Goal: Task Accomplishment & Management: Complete application form

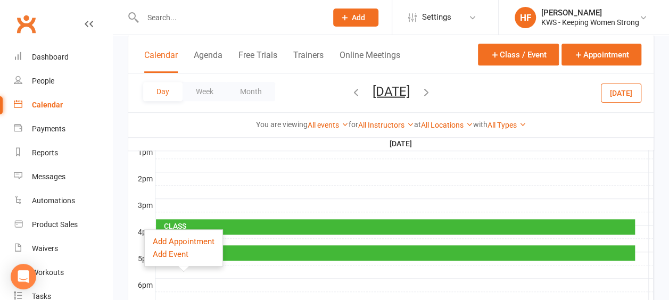
click at [49, 107] on div "Calendar" at bounding box center [47, 105] width 31 height 9
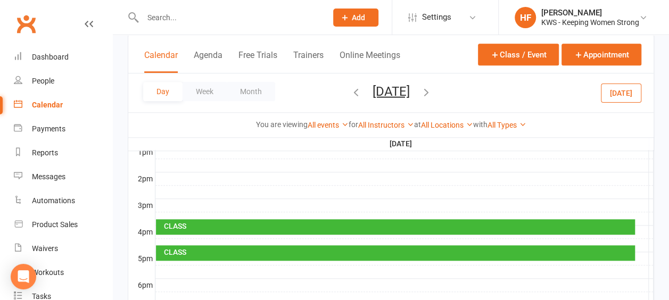
click at [350, 91] on icon "button" at bounding box center [356, 92] width 12 height 12
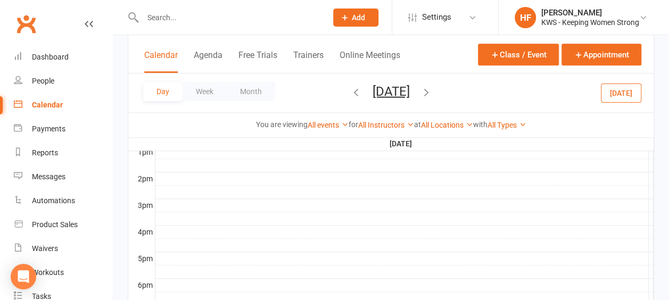
click at [350, 91] on icon "button" at bounding box center [356, 92] width 12 height 12
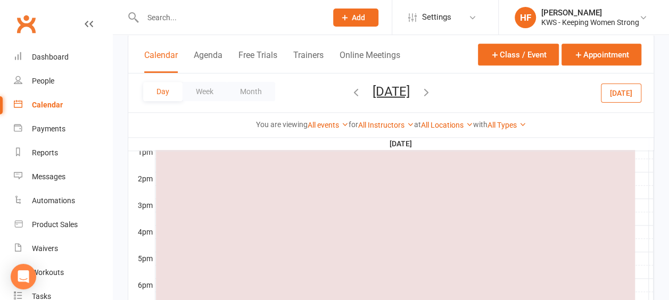
click at [350, 92] on icon "button" at bounding box center [356, 92] width 12 height 12
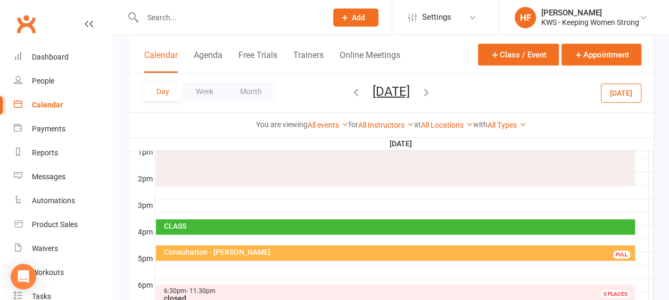
click at [350, 92] on icon "button" at bounding box center [356, 92] width 12 height 12
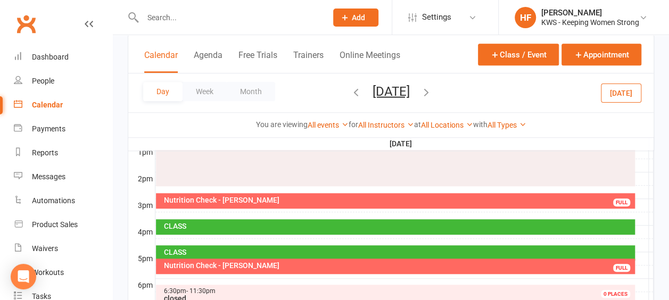
click at [350, 92] on icon "button" at bounding box center [356, 92] width 12 height 12
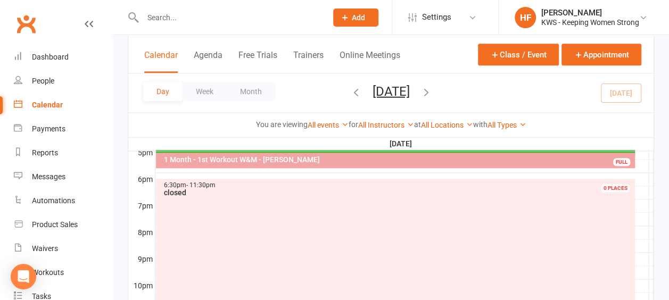
scroll to position [470, 0]
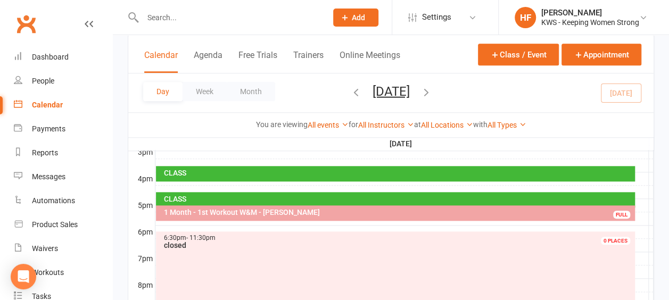
click at [432, 93] on icon "button" at bounding box center [426, 92] width 12 height 12
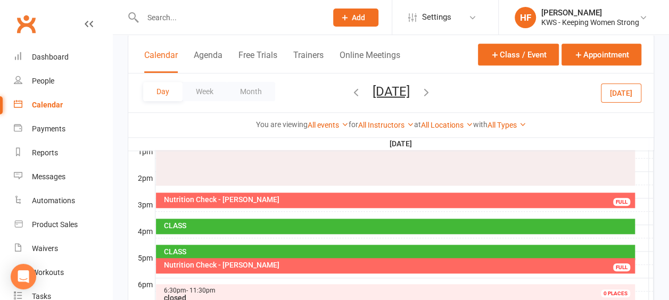
scroll to position [417, 0]
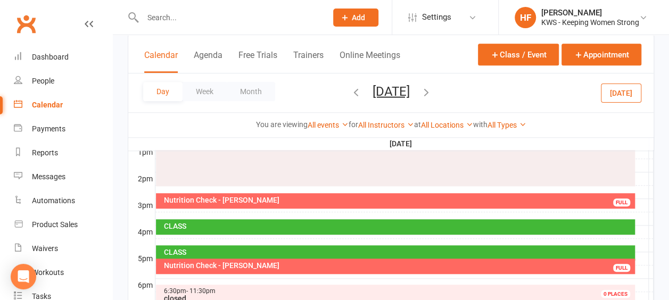
click at [271, 264] on div "Nutrition Check - [PERSON_NAME]" at bounding box center [397, 265] width 469 height 7
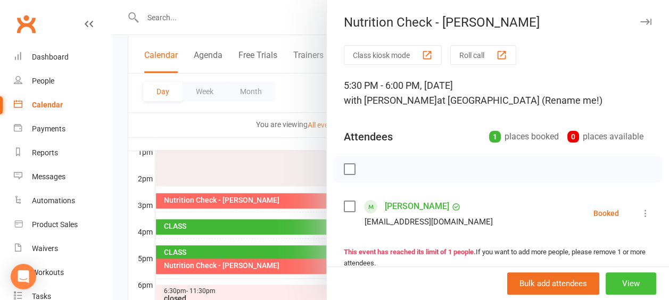
click at [621, 285] on button "View" at bounding box center [630, 283] width 51 height 22
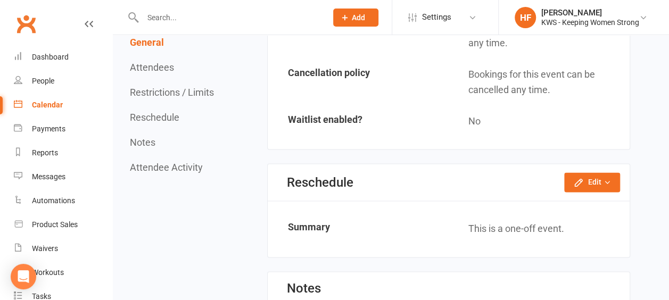
scroll to position [798, 0]
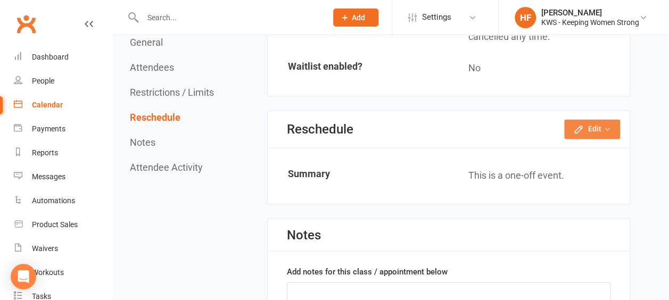
click at [595, 127] on button "Edit" at bounding box center [592, 128] width 56 height 19
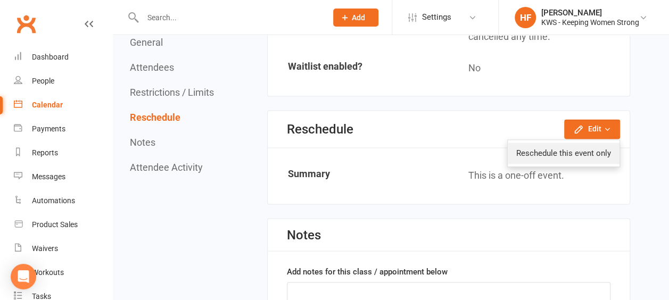
click at [579, 152] on link "Reschedule this event only" at bounding box center [564, 153] width 112 height 21
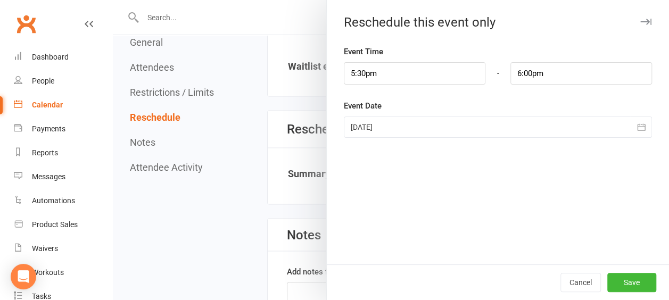
click at [636, 126] on icon "button" at bounding box center [641, 127] width 11 height 11
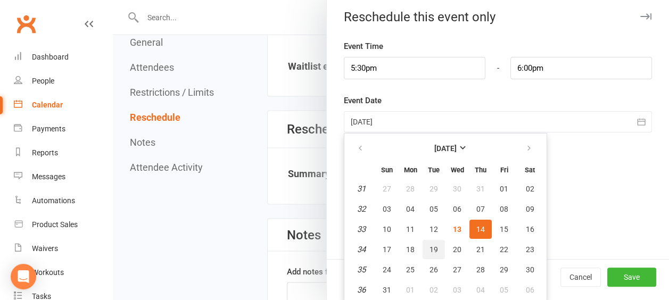
click at [429, 248] on span "19" at bounding box center [433, 249] width 9 height 9
type input "19 Aug 2025"
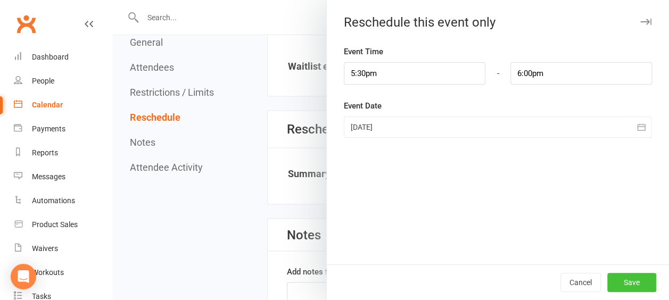
click at [625, 283] on button "Save" at bounding box center [631, 282] width 49 height 19
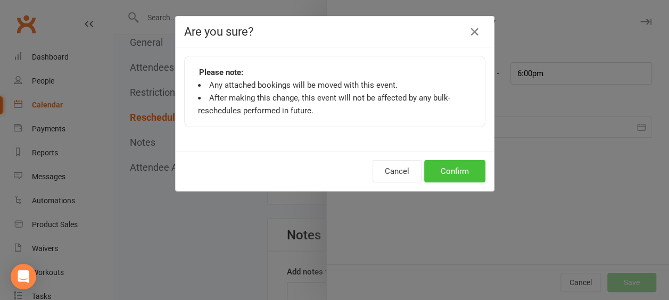
click at [461, 168] on button "Confirm" at bounding box center [454, 171] width 61 height 22
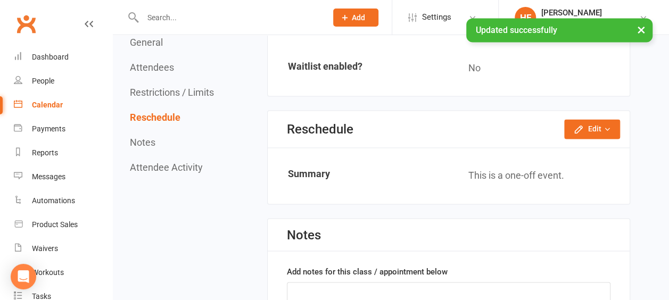
click at [45, 109] on div "Calendar" at bounding box center [47, 105] width 31 height 9
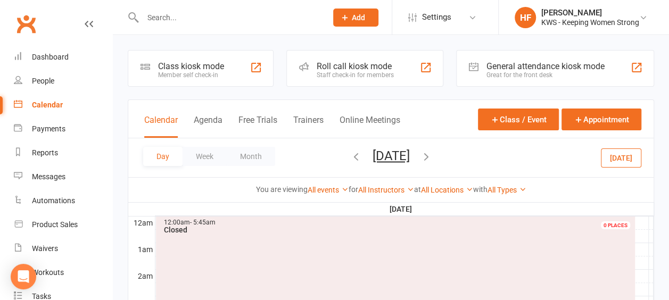
click at [432, 156] on icon "button" at bounding box center [426, 157] width 12 height 12
click at [432, 154] on icon "button" at bounding box center [426, 157] width 12 height 12
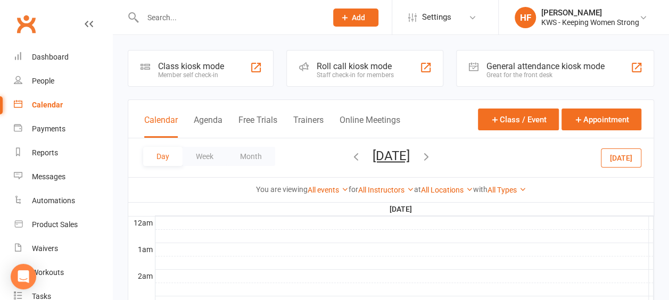
click at [432, 156] on icon "button" at bounding box center [426, 157] width 12 height 12
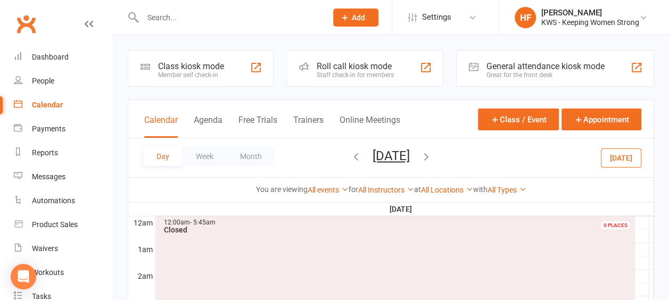
click at [432, 156] on icon "button" at bounding box center [426, 157] width 12 height 12
drag, startPoint x: 184, startPoint y: 19, endPoint x: 183, endPoint y: 26, distance: 6.4
click at [184, 19] on input "text" at bounding box center [229, 17] width 180 height 15
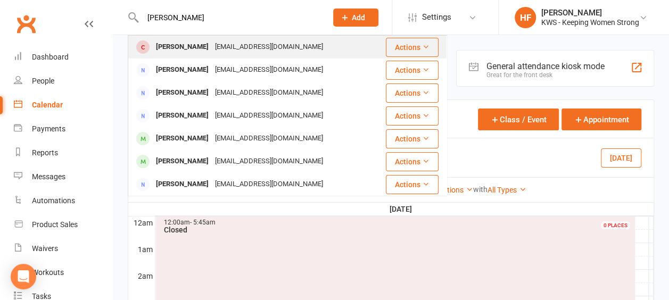
type input "kerry"
click at [183, 48] on div "Kerry Hardes" at bounding box center [182, 46] width 59 height 15
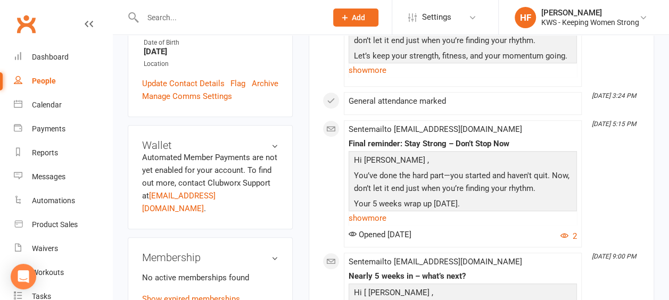
scroll to position [319, 0]
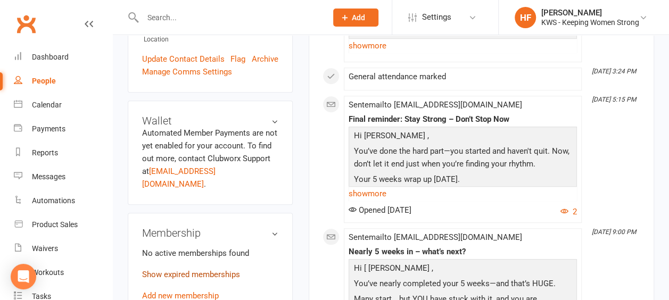
click at [220, 270] on link "Show expired memberships" at bounding box center [191, 275] width 98 height 10
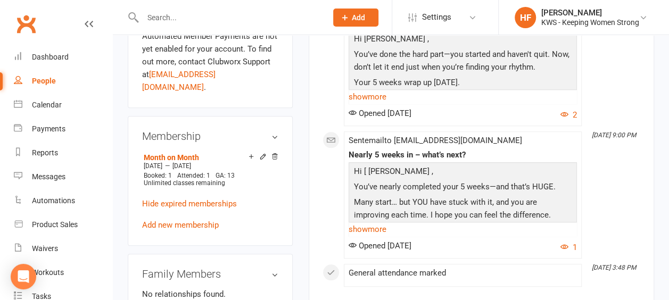
scroll to position [426, 0]
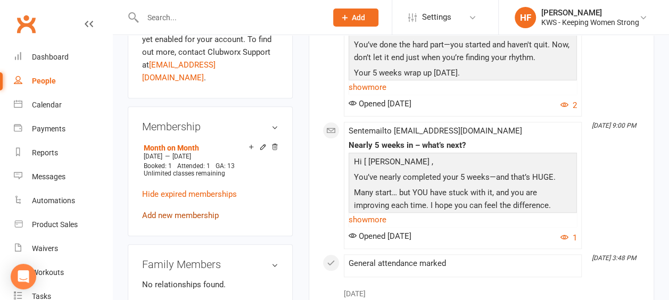
click at [205, 211] on link "Add new membership" at bounding box center [180, 216] width 77 height 10
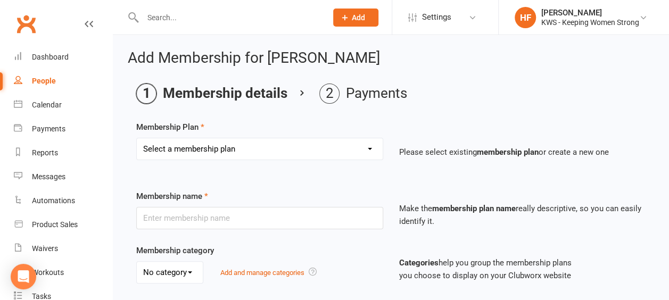
click at [369, 148] on select "Select a membership plan Create new Membership Plan Continual Monthly Membershi…" at bounding box center [260, 148] width 246 height 21
select select "1"
click at [137, 138] on select "Select a membership plan Create new Membership Plan Continual Monthly Membershi…" at bounding box center [260, 148] width 246 height 21
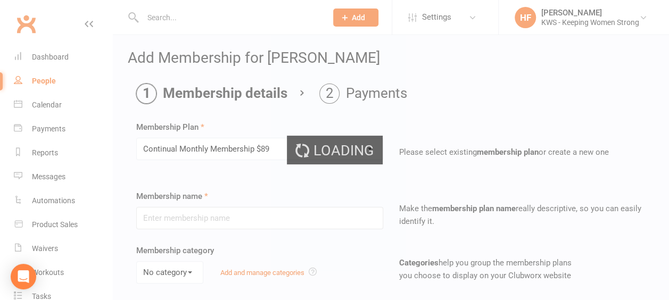
type input "Continual Monthly Membership $89"
select select "0"
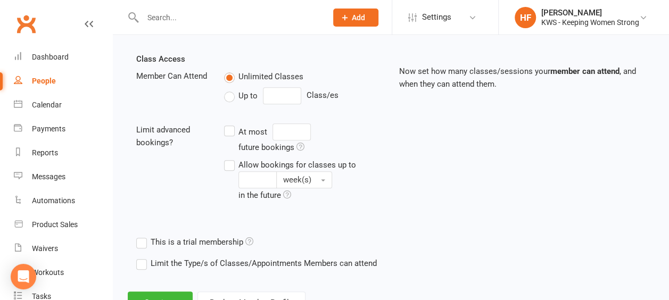
scroll to position [399, 0]
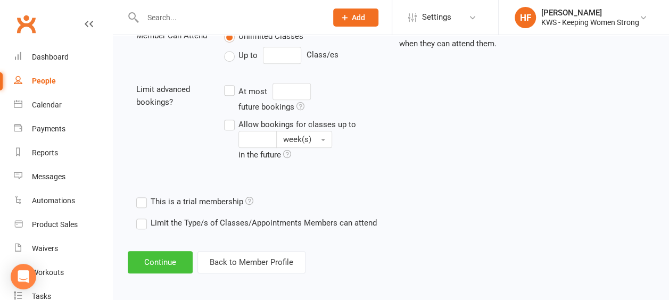
click at [165, 256] on button "Continue" at bounding box center [160, 262] width 65 height 22
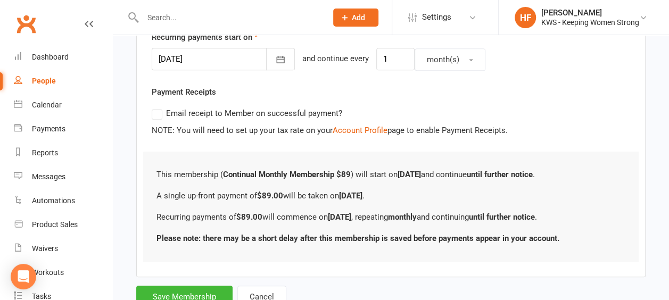
scroll to position [303, 0]
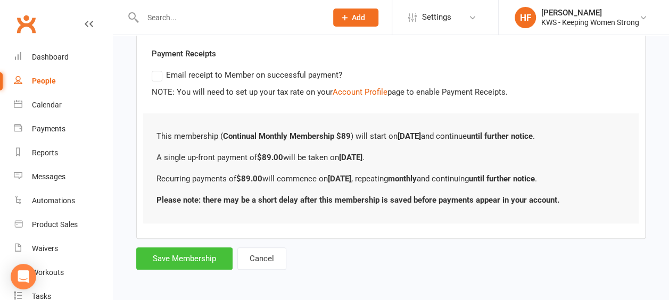
click at [174, 257] on button "Save Membership" at bounding box center [184, 258] width 96 height 22
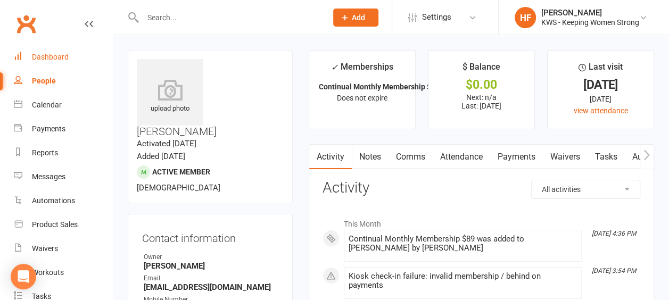
click at [55, 60] on div "Dashboard" at bounding box center [50, 57] width 37 height 9
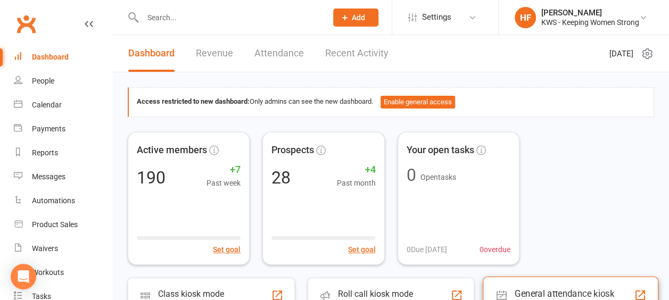
click at [539, 290] on div "General attendance kiosk mode" at bounding box center [573, 298] width 119 height 21
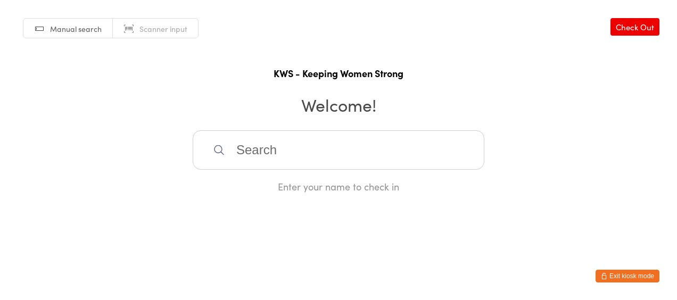
click at [293, 150] on input "search" at bounding box center [339, 149] width 292 height 39
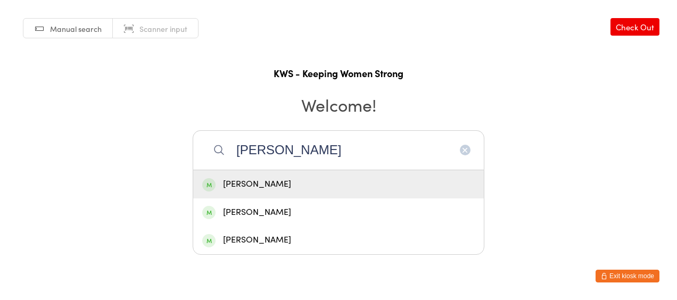
type input "kerry"
click at [282, 188] on div "Kerry Hardes" at bounding box center [338, 184] width 272 height 14
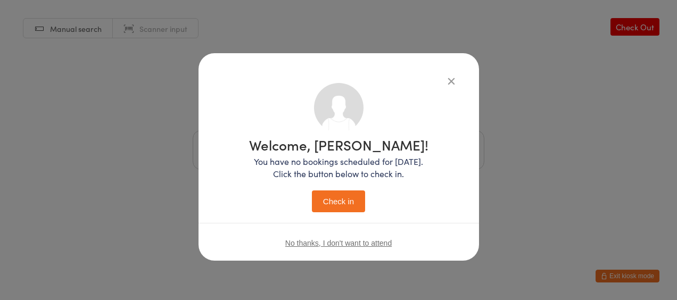
drag, startPoint x: 333, startPoint y: 201, endPoint x: 389, endPoint y: 210, distance: 57.1
click at [333, 200] on button "Check in" at bounding box center [338, 201] width 53 height 22
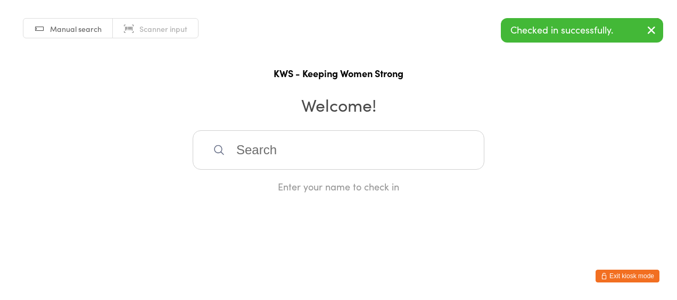
click at [621, 279] on button "Exit kiosk mode" at bounding box center [627, 276] width 64 height 13
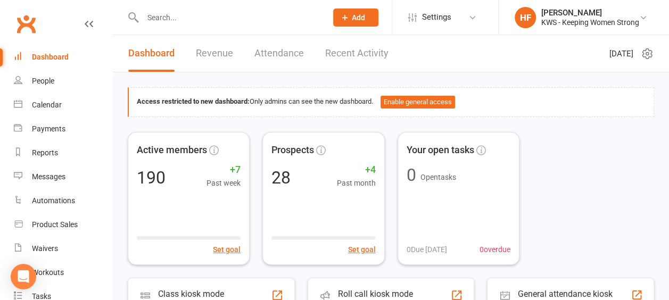
click at [169, 20] on input "text" at bounding box center [229, 17] width 180 height 15
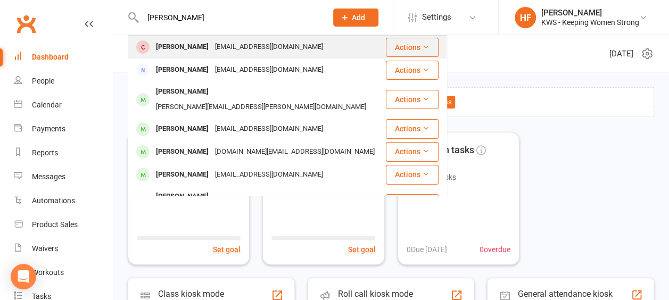
type input "jeanette"
click at [202, 52] on div "Jeanette Casey" at bounding box center [182, 46] width 59 height 15
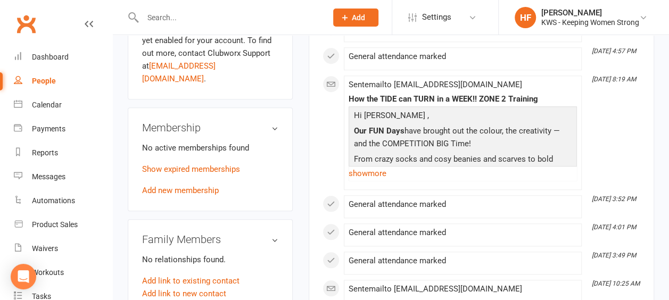
scroll to position [426, 0]
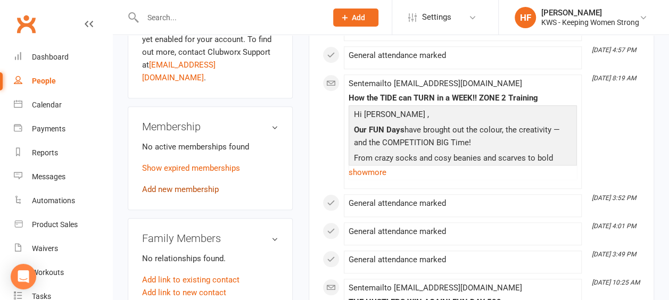
click at [197, 185] on link "Add new membership" at bounding box center [180, 190] width 77 height 10
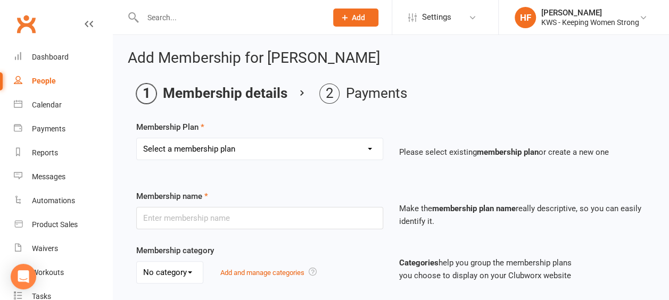
click at [371, 148] on select "Select a membership plan Create new Membership Plan Continual Monthly Membershi…" at bounding box center [260, 148] width 246 height 21
select select "2"
click at [137, 138] on select "Select a membership plan Create new Membership Plan Continual Monthly Membershi…" at bounding box center [260, 148] width 246 height 21
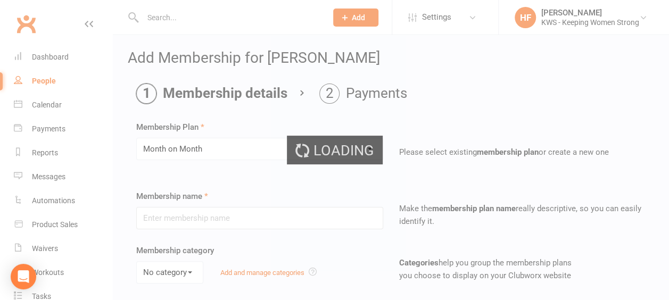
type input "Month on Month"
select select "0"
type input "1"
select select "2"
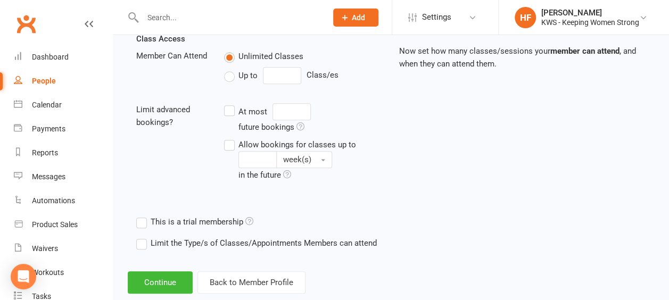
scroll to position [399, 0]
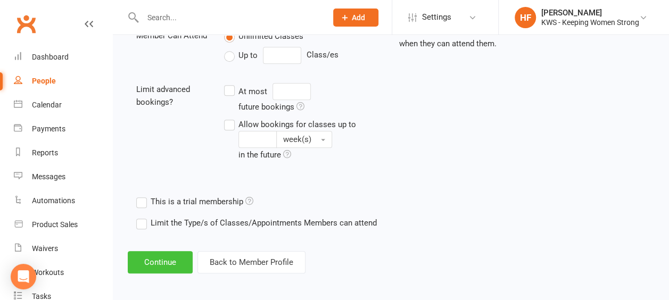
click at [171, 257] on button "Continue" at bounding box center [160, 262] width 65 height 22
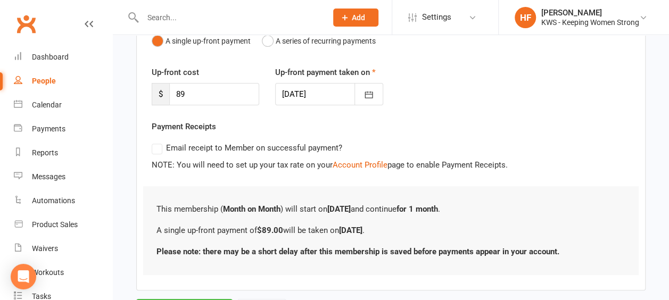
scroll to position [173, 0]
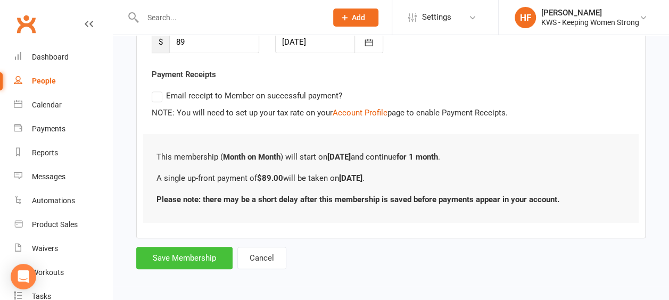
click at [178, 254] on button "Save Membership" at bounding box center [184, 258] width 96 height 22
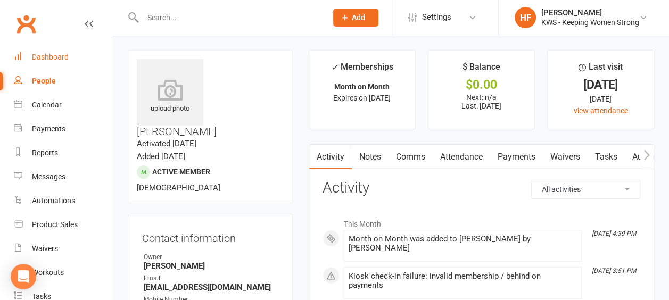
click at [56, 56] on div "Dashboard" at bounding box center [50, 57] width 37 height 9
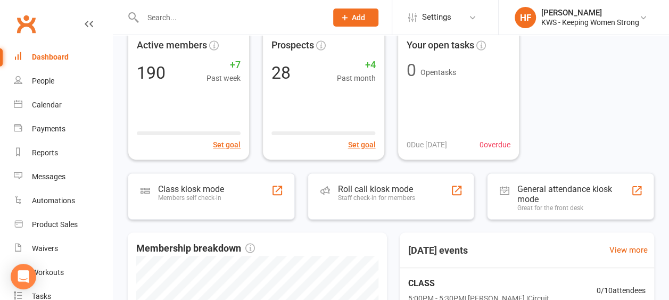
scroll to position [106, 0]
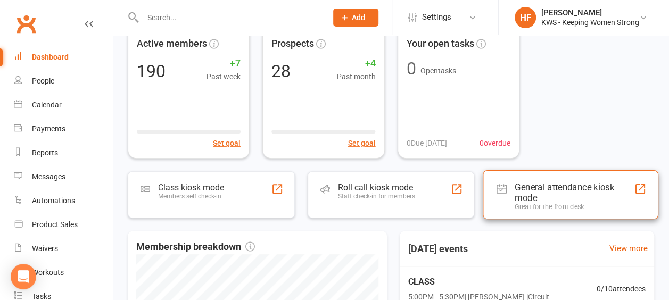
click at [544, 187] on div "General attendance kiosk mode" at bounding box center [573, 191] width 119 height 21
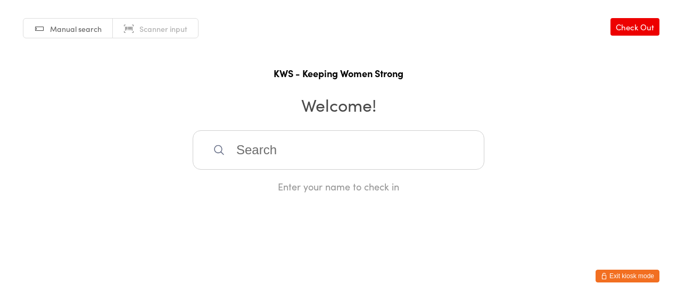
click at [271, 162] on input "search" at bounding box center [339, 149] width 292 height 39
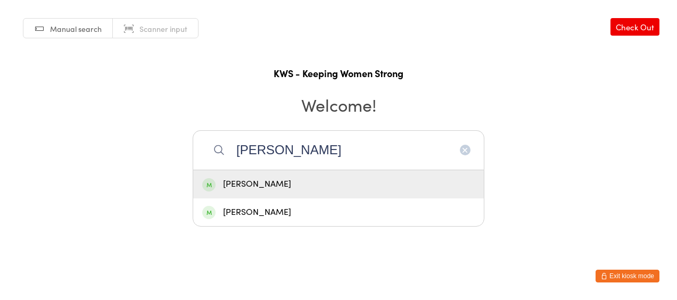
type input "jeane"
click at [275, 187] on div "Jeanette Casey" at bounding box center [338, 184] width 272 height 14
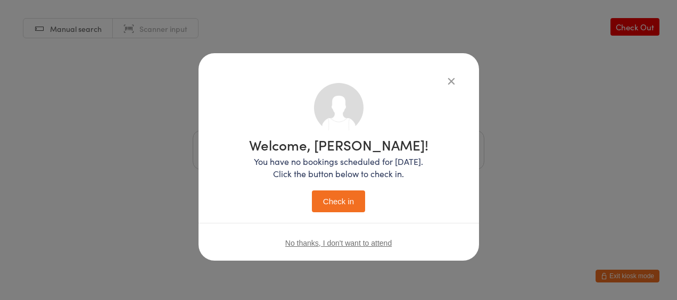
click at [339, 201] on button "Check in" at bounding box center [338, 201] width 53 height 22
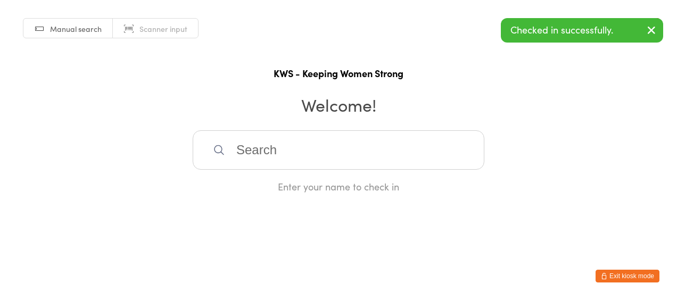
click at [620, 277] on button "Exit kiosk mode" at bounding box center [627, 276] width 64 height 13
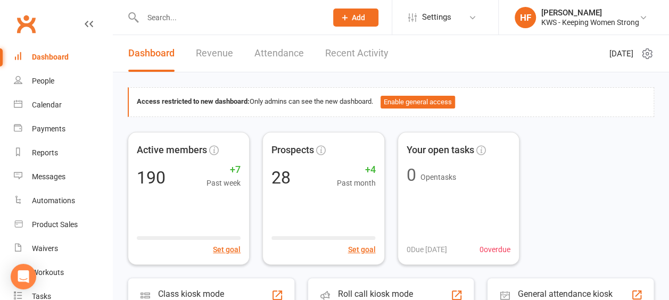
click at [54, 57] on div "Dashboard" at bounding box center [50, 57] width 37 height 9
click at [356, 18] on span "Add" at bounding box center [358, 17] width 13 height 9
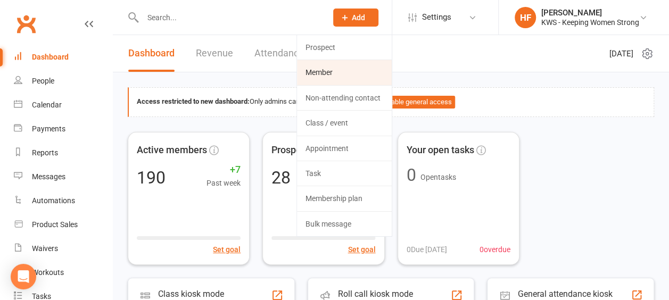
click at [330, 74] on link "Member" at bounding box center [344, 72] width 95 height 24
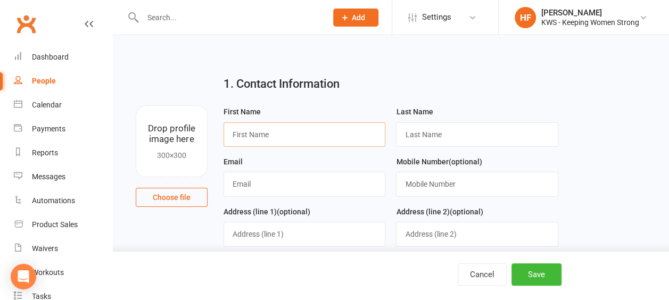
click at [269, 135] on input "text" at bounding box center [304, 134] width 162 height 24
type input "Suaad"
click at [414, 137] on input "text" at bounding box center [477, 134] width 162 height 24
type input "[PERSON_NAME]"
click at [268, 188] on input "text" at bounding box center [304, 184] width 162 height 24
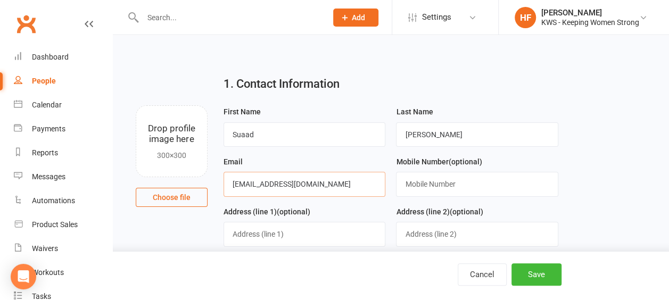
type input "[EMAIL_ADDRESS][DOMAIN_NAME]"
click at [440, 181] on input "text" at bounding box center [477, 184] width 162 height 24
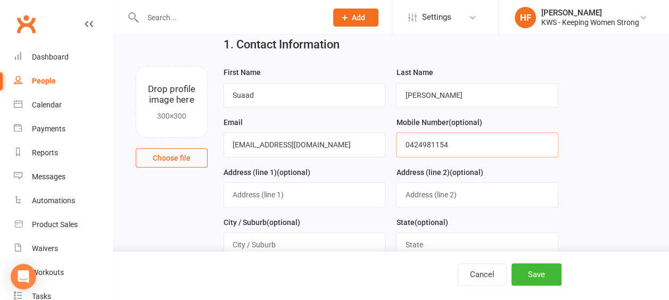
scroll to position [53, 0]
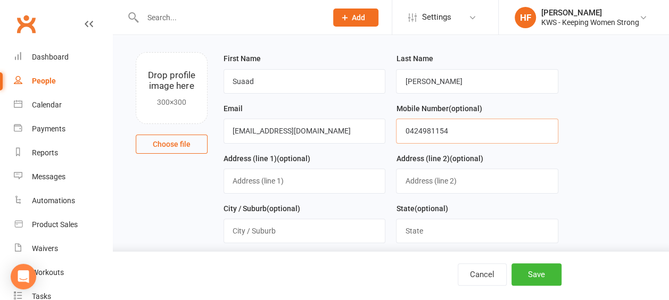
type input "0424981154"
click at [297, 182] on input "text" at bounding box center [304, 181] width 162 height 24
type input "129B Modillion"
click at [282, 232] on input "text" at bounding box center [304, 231] width 162 height 24
type input "Riverton"
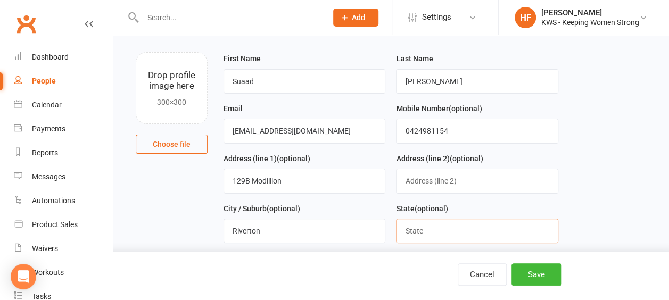
click at [419, 230] on input "text" at bounding box center [477, 231] width 162 height 24
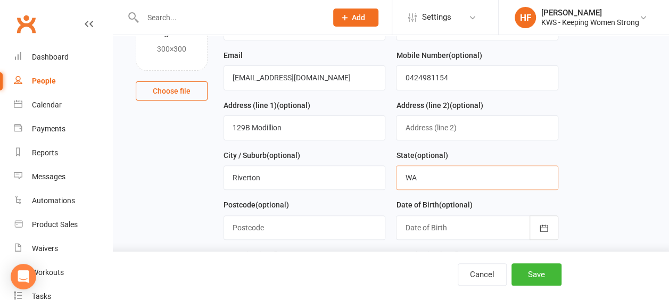
scroll to position [160, 0]
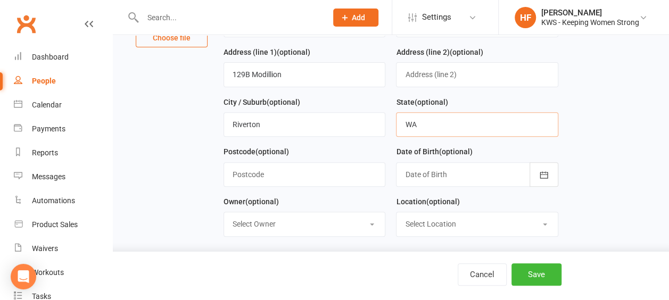
type input "WA"
click at [265, 180] on input "text" at bounding box center [304, 174] width 162 height 24
type input "6148"
click at [544, 170] on icon "button" at bounding box center [543, 175] width 11 height 11
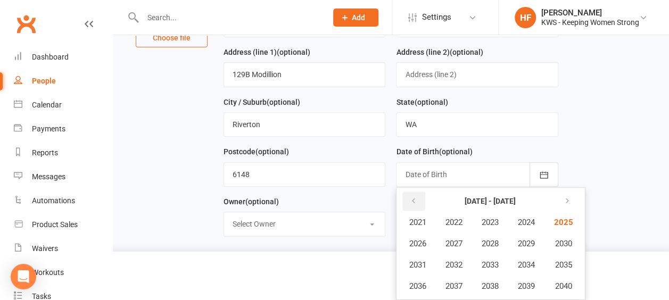
click at [415, 198] on icon "button" at bounding box center [412, 201] width 7 height 9
click at [415, 199] on icon "button" at bounding box center [412, 201] width 7 height 9
click at [565, 284] on span "1980" at bounding box center [561, 286] width 17 height 10
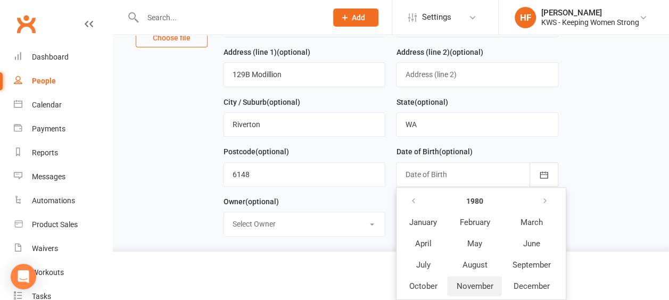
click at [476, 284] on span "November" at bounding box center [474, 286] width 37 height 10
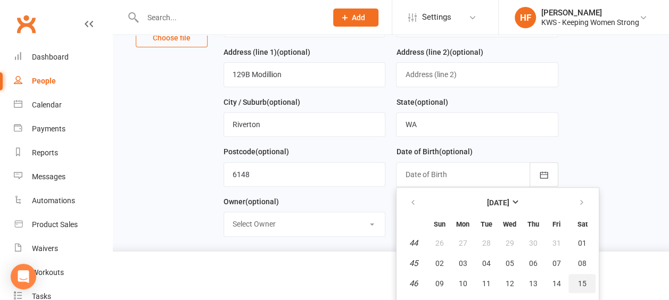
click at [581, 280] on span "15" at bounding box center [582, 283] width 9 height 9
type input "[DATE]"
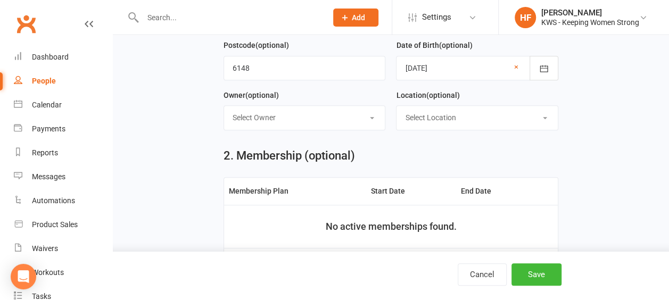
scroll to position [319, 0]
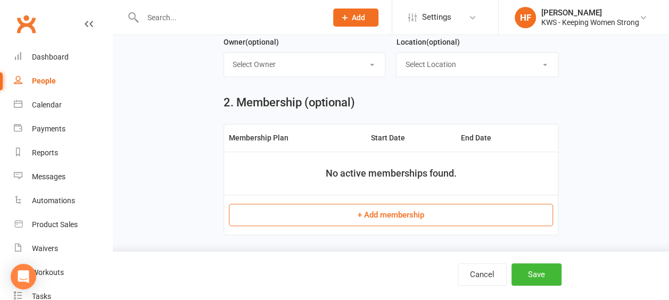
click at [395, 212] on button "+ Add membership" at bounding box center [391, 215] width 324 height 22
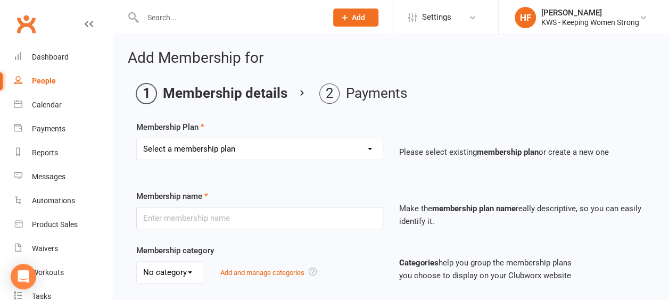
click at [368, 147] on select "Select a membership plan Create new Membership Plan Continual Monthly Membershi…" at bounding box center [260, 148] width 246 height 21
select select "7"
click at [137, 138] on select "Select a membership plan Create new Membership Plan Continual Monthly Membershi…" at bounding box center [260, 148] width 246 height 21
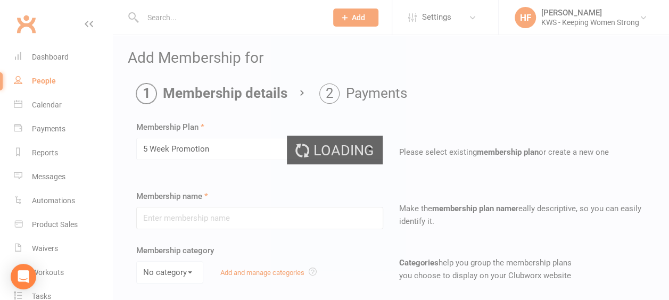
type input "5 Week Promotion"
select select "0"
type input "5"
select select "1"
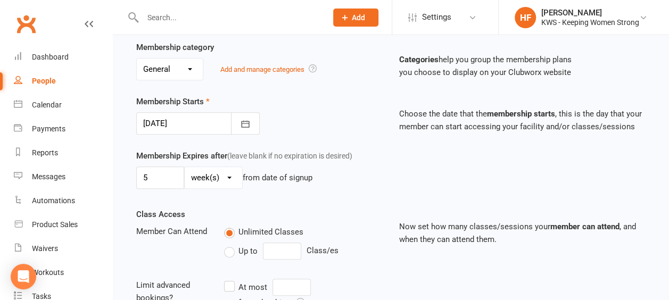
scroll to position [213, 0]
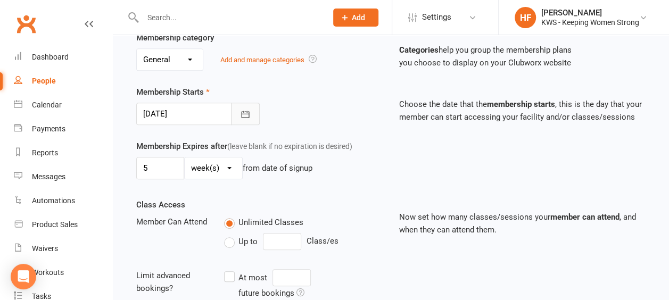
click at [244, 113] on icon "button" at bounding box center [245, 114] width 11 height 11
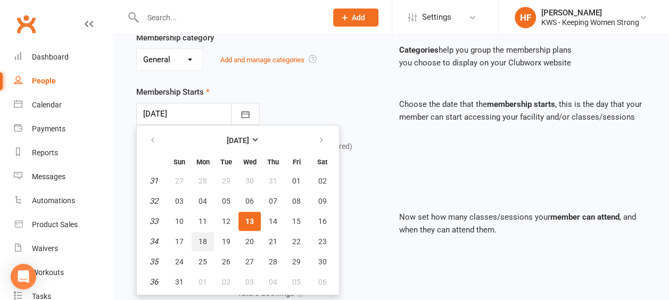
click at [203, 238] on span "18" at bounding box center [202, 241] width 9 height 9
type input "[DATE]"
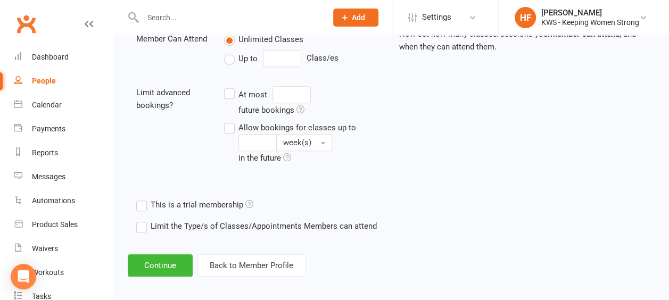
scroll to position [399, 0]
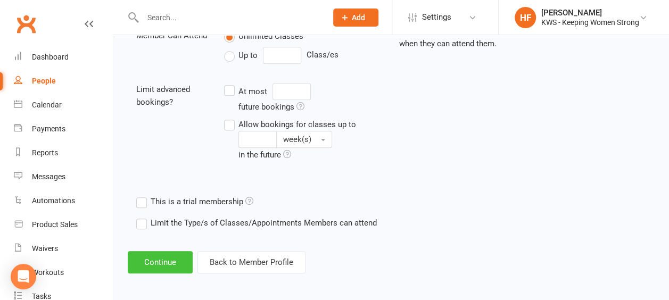
click at [161, 260] on button "Continue" at bounding box center [160, 262] width 65 height 22
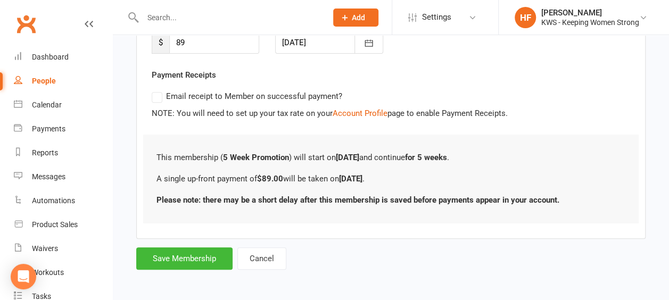
scroll to position [173, 0]
click at [184, 257] on button "Save Membership" at bounding box center [184, 258] width 96 height 22
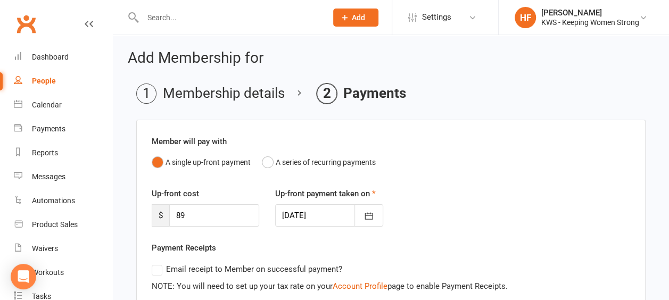
scroll to position [401, 0]
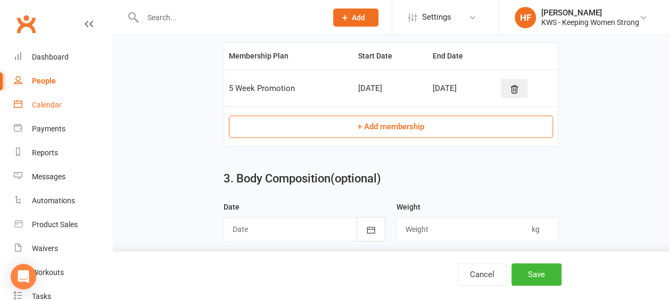
click at [53, 103] on div "Calendar" at bounding box center [47, 105] width 30 height 9
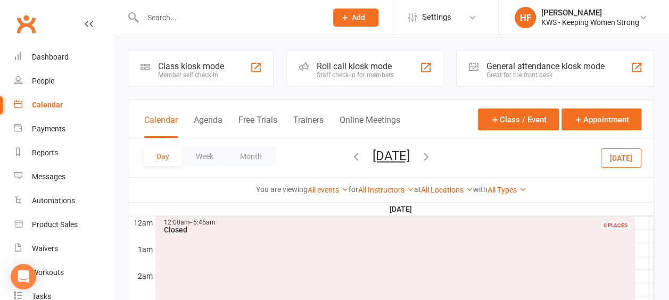
click at [350, 156] on icon "button" at bounding box center [356, 157] width 12 height 12
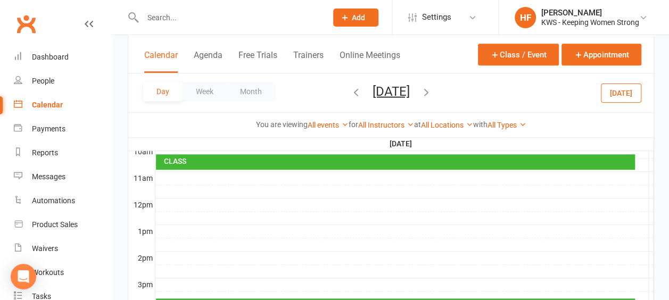
scroll to position [426, 0]
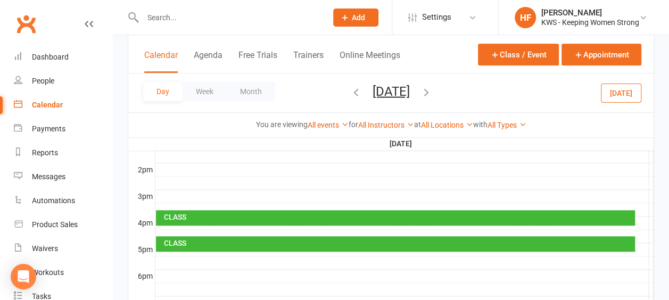
click at [165, 256] on div at bounding box center [404, 262] width 498 height 13
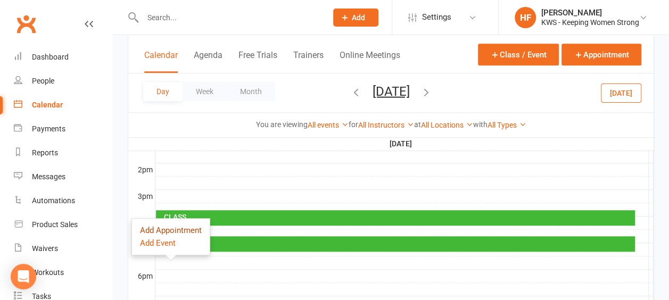
click at [178, 230] on button "Add Appointment" at bounding box center [171, 230] width 62 height 13
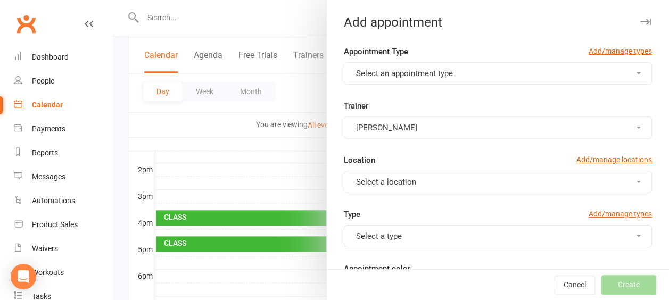
click at [636, 72] on span "button" at bounding box center [638, 73] width 4 height 2
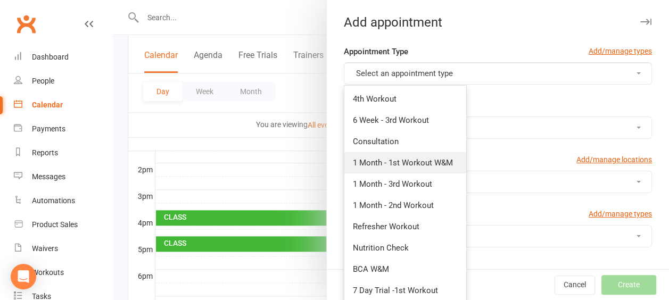
click at [416, 162] on span "1 Month - 1st Workout W&M" at bounding box center [403, 163] width 100 height 10
type input "6:00pm"
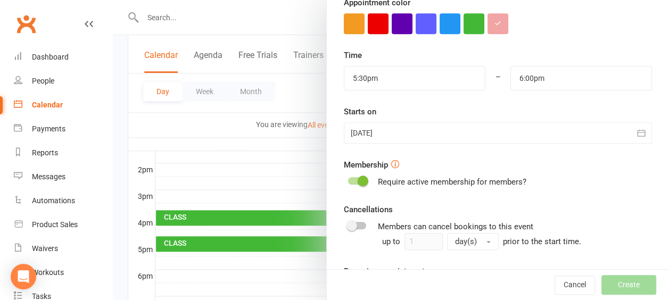
scroll to position [359, 0]
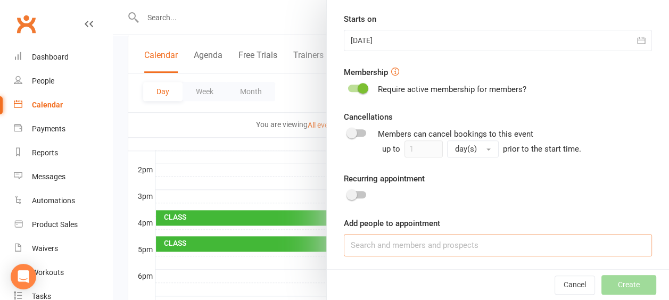
click at [358, 246] on input at bounding box center [498, 245] width 308 height 22
type input "suaad"
click at [561, 284] on button "Cancel" at bounding box center [574, 285] width 40 height 19
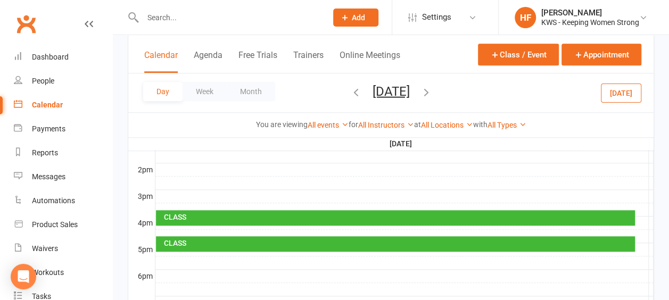
click at [185, 19] on input "text" at bounding box center [229, 17] width 180 height 15
type input "suaad"
click at [352, 19] on span "Add" at bounding box center [358, 17] width 13 height 9
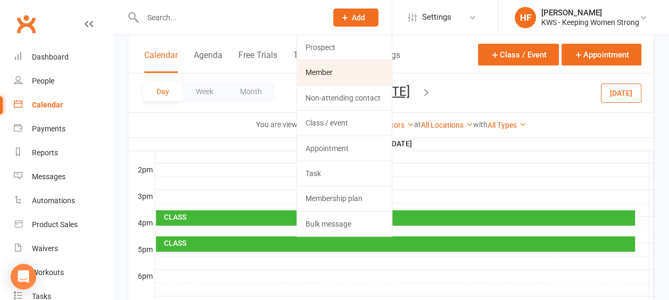
click at [333, 72] on link "Member" at bounding box center [344, 72] width 95 height 24
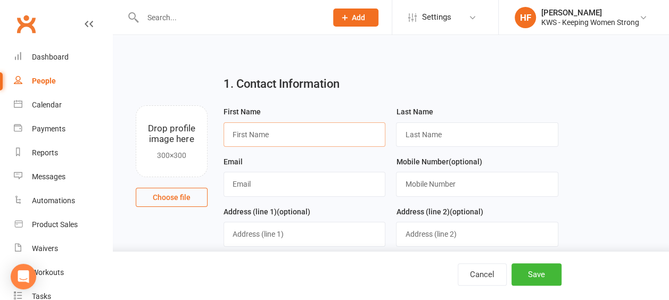
click at [286, 136] on input "text" at bounding box center [304, 134] width 162 height 24
type input "Suaad"
click at [430, 139] on input "text" at bounding box center [477, 134] width 162 height 24
type input "[PERSON_NAME]"
click at [259, 186] on input "text" at bounding box center [304, 184] width 162 height 24
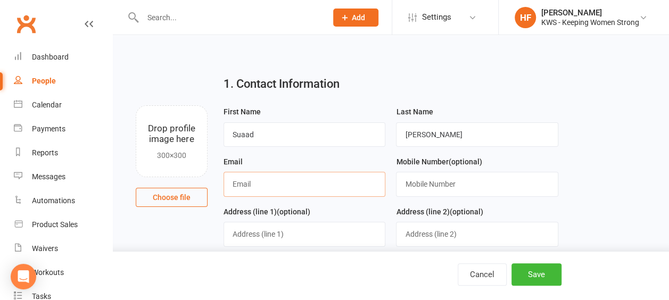
type input "[EMAIL_ADDRESS][DOMAIN_NAME]"
type input "0424981154"
type input "129B Modillion"
type input "Riverton"
type input "WA"
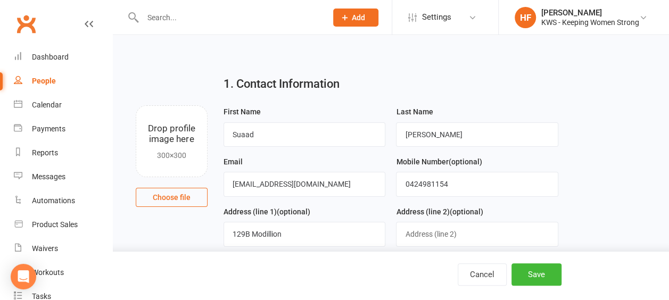
type input "6148"
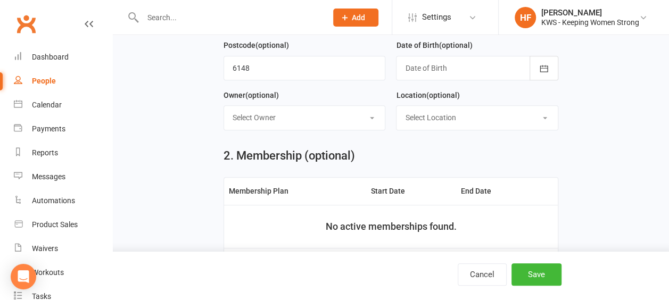
scroll to position [319, 0]
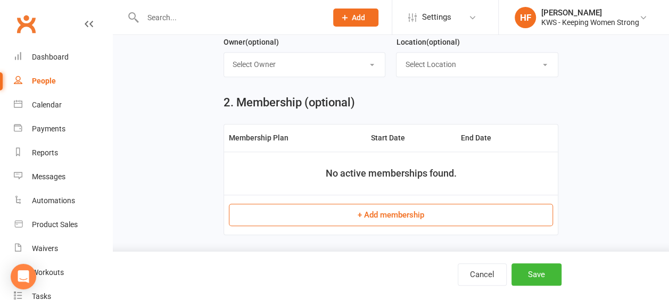
click at [393, 209] on button "+ Add membership" at bounding box center [391, 215] width 324 height 22
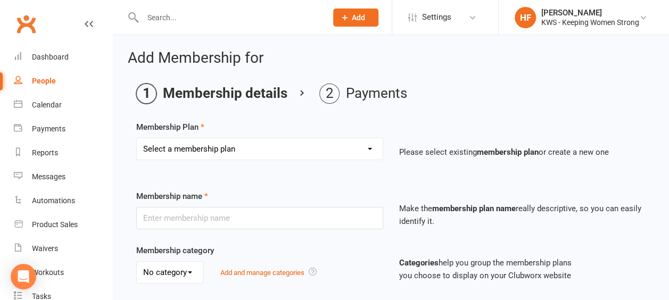
click at [371, 150] on select "Select a membership plan Create new Membership Plan Continual Monthly Membershi…" at bounding box center [260, 148] width 246 height 21
select select "7"
click at [137, 138] on select "Select a membership plan Create new Membership Plan Continual Monthly Membershi…" at bounding box center [260, 148] width 246 height 21
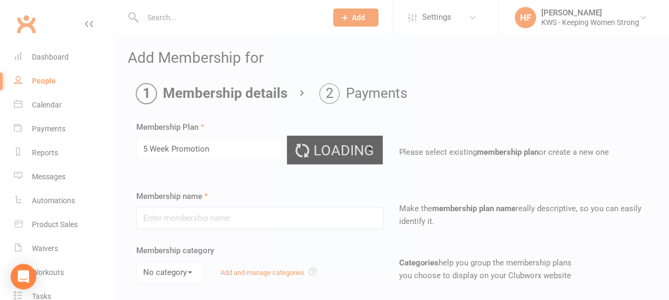
type input "5 Week Promotion"
select select "0"
type input "5"
select select "1"
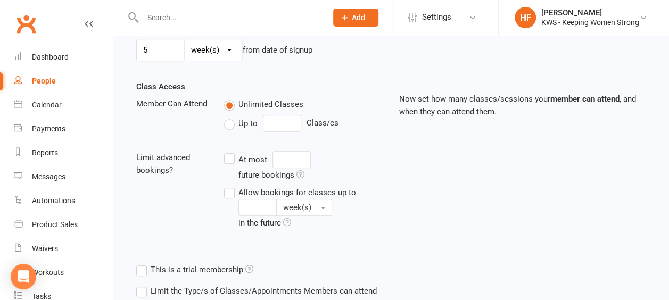
scroll to position [372, 0]
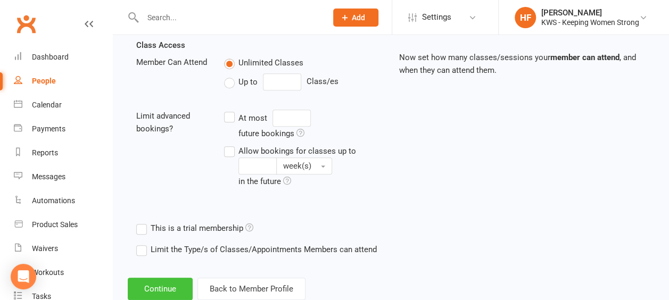
drag, startPoint x: 157, startPoint y: 288, endPoint x: 158, endPoint y: 281, distance: 7.5
click at [157, 288] on button "Continue" at bounding box center [160, 289] width 65 height 22
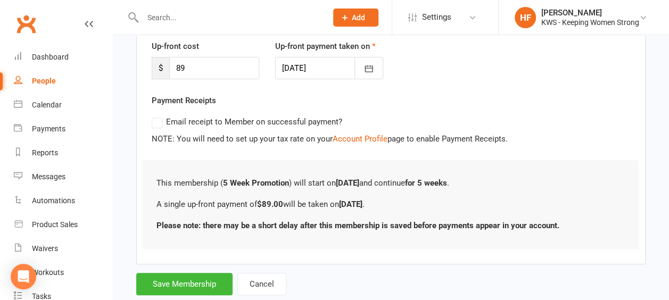
scroll to position [173, 0]
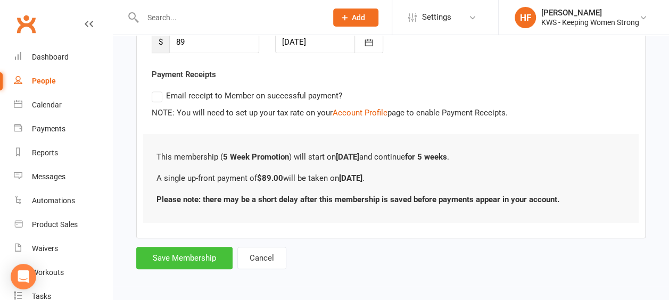
click at [175, 256] on button "Save Membership" at bounding box center [184, 258] width 96 height 22
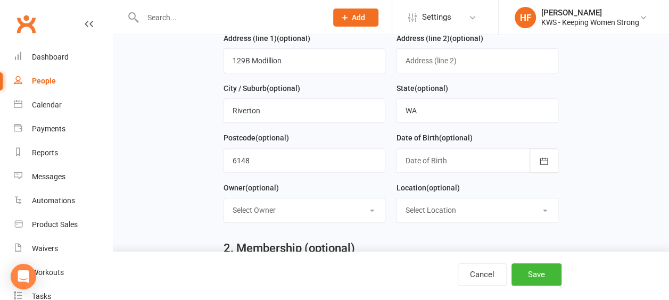
scroll to position [401, 0]
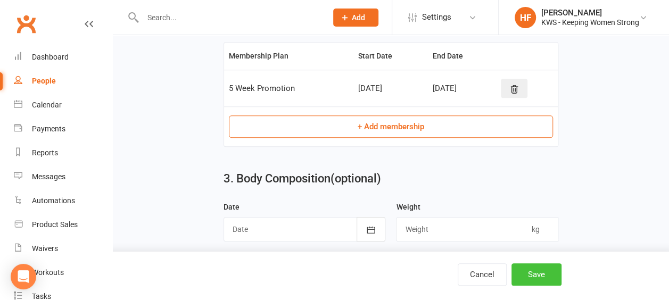
click at [541, 275] on button "Save" at bounding box center [536, 274] width 50 height 22
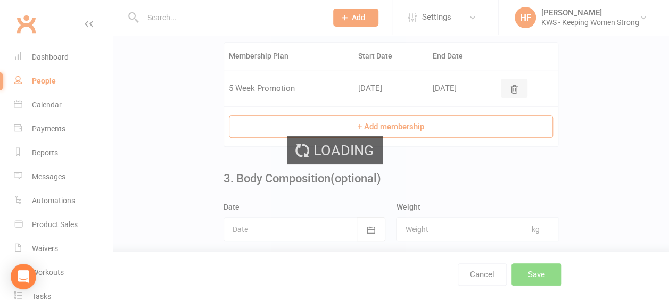
scroll to position [0, 0]
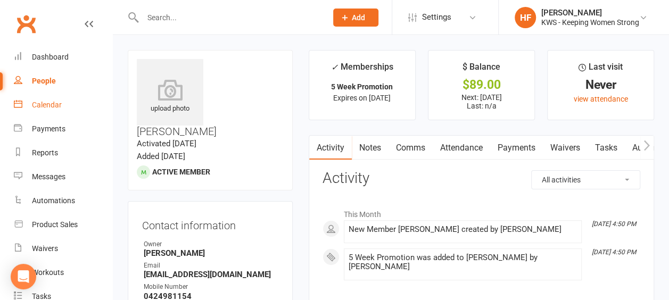
click at [52, 106] on div "Calendar" at bounding box center [47, 105] width 30 height 9
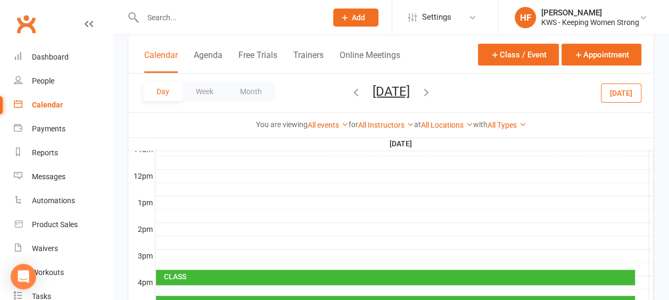
scroll to position [426, 0]
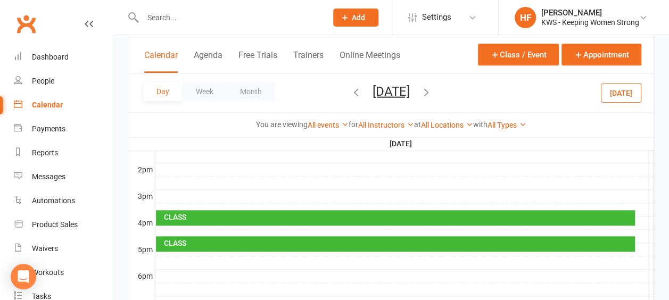
click at [183, 256] on div at bounding box center [404, 262] width 498 height 13
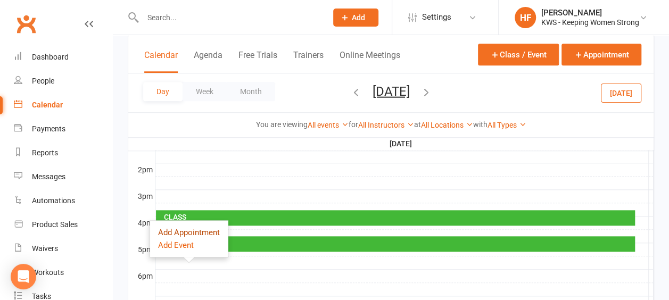
click at [192, 232] on button "Add Appointment" at bounding box center [189, 232] width 62 height 13
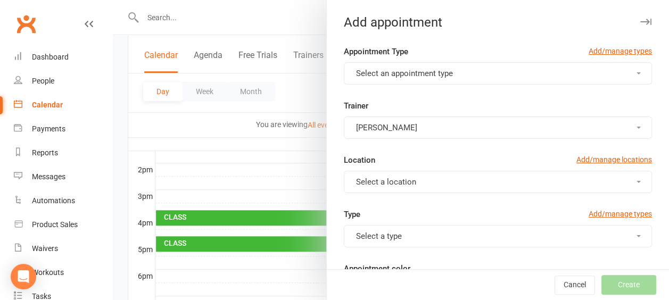
click at [619, 75] on button "Select an appointment type" at bounding box center [498, 73] width 308 height 22
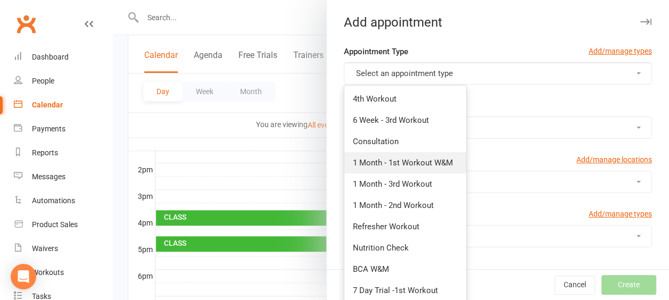
click at [439, 161] on span "1 Month - 1st Workout W&M" at bounding box center [403, 163] width 100 height 10
type input "6:00pm"
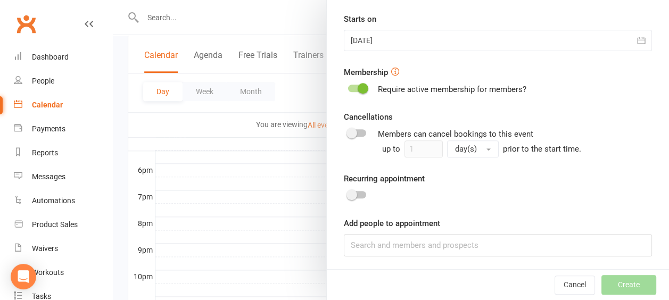
scroll to position [532, 0]
click at [362, 242] on input at bounding box center [498, 245] width 308 height 22
type input "a"
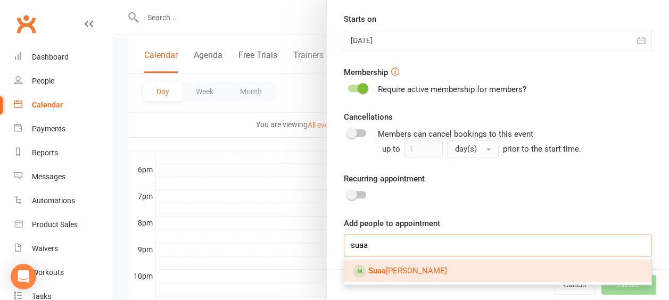
type input "suaa"
click at [395, 268] on span "[PERSON_NAME]" at bounding box center [407, 271] width 79 height 10
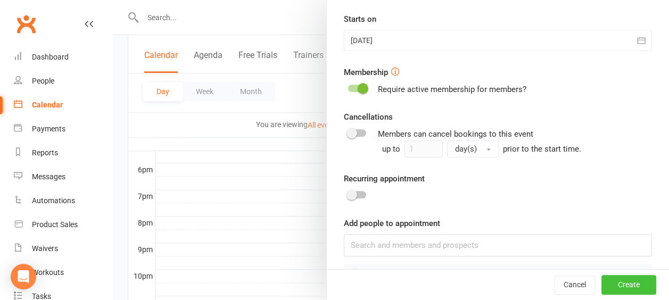
click at [622, 285] on button "Create" at bounding box center [628, 285] width 55 height 19
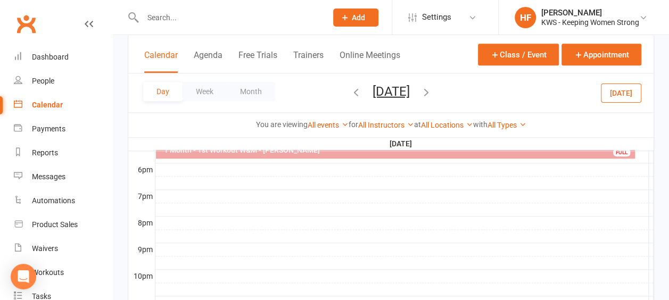
click at [180, 22] on input "text" at bounding box center [229, 17] width 180 height 15
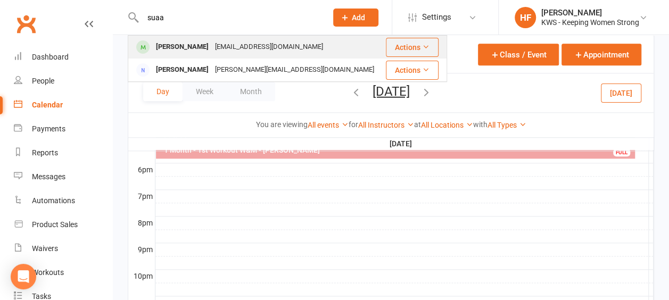
type input "suaa"
click at [186, 48] on div "[PERSON_NAME]" at bounding box center [182, 46] width 59 height 15
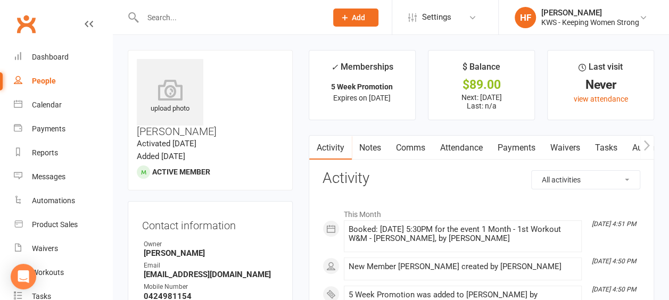
click at [413, 147] on link "Comms" at bounding box center [410, 148] width 44 height 24
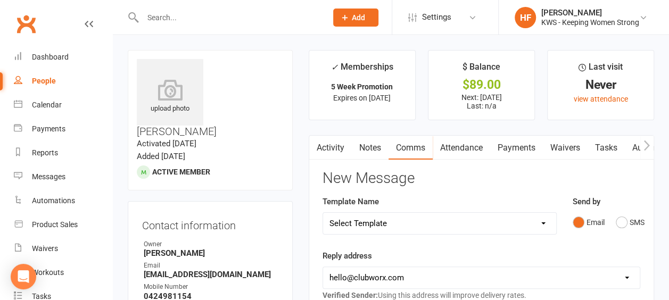
click at [544, 222] on select "Select Template [Email] KWS RENEWAL [Email] 1st WO CONFIRMATION [Email] 4 Week …" at bounding box center [439, 223] width 233 height 21
select select "16"
click at [323, 213] on select "Select Template [Email] KWS RENEWAL [Email] 1st WO CONFIRMATION [Email] 4 Week …" at bounding box center [439, 223] width 233 height 21
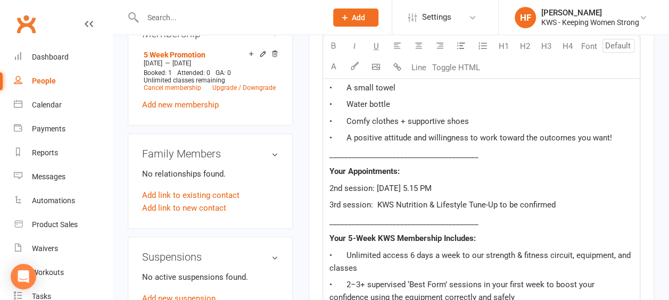
scroll to position [532, 0]
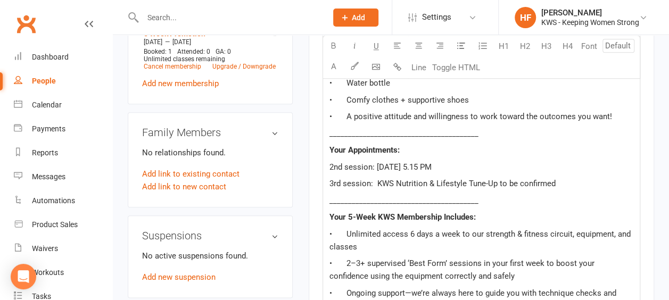
click at [342, 165] on span "2nd session: [DATE] 5.15 PM" at bounding box center [380, 167] width 102 height 10
drag, startPoint x: 420, startPoint y: 166, endPoint x: 381, endPoint y: 169, distance: 39.5
click at [379, 163] on span "1st session: [DATE] 5.15 PM" at bounding box center [379, 167] width 101 height 10
click at [388, 164] on span "1st session: Mon @ 5.15 PM" at bounding box center [380, 167] width 102 height 10
click at [430, 163] on span "1st session: [DATE] 5.15 PM" at bounding box center [379, 167] width 101 height 10
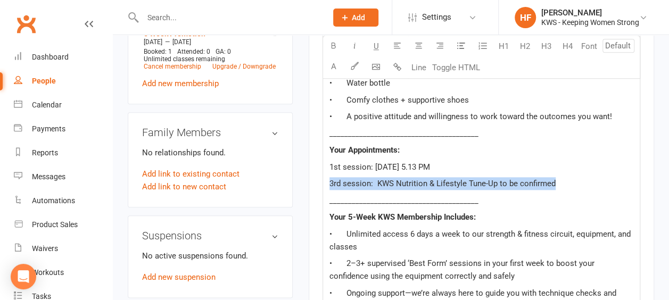
drag, startPoint x: 328, startPoint y: 183, endPoint x: 566, endPoint y: 180, distance: 238.4
click at [566, 180] on div "Hi ﻿ {contact-first-name} , Welcome to KWS – I’m so glad you came! You are now …" at bounding box center [481, 269] width 317 height 745
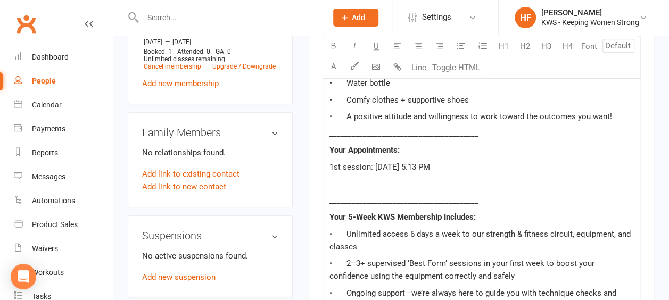
click at [342, 165] on span "1st session: [DATE] 5.13 PM" at bounding box center [379, 167] width 101 height 10
click at [356, 190] on div "Hi ﻿ {contact-first-name} , Welcome to KWS – I’m so glad you came! You are now …" at bounding box center [481, 269] width 317 height 745
click at [350, 179] on p "﻿" at bounding box center [481, 183] width 304 height 13
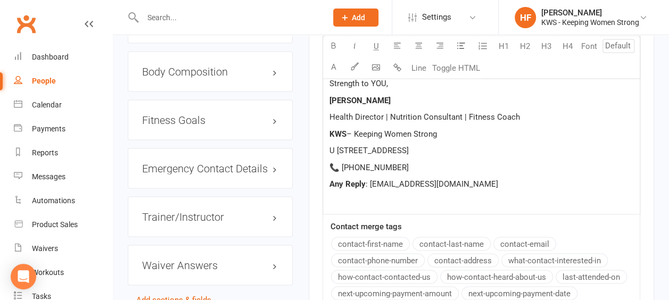
scroll to position [958, 0]
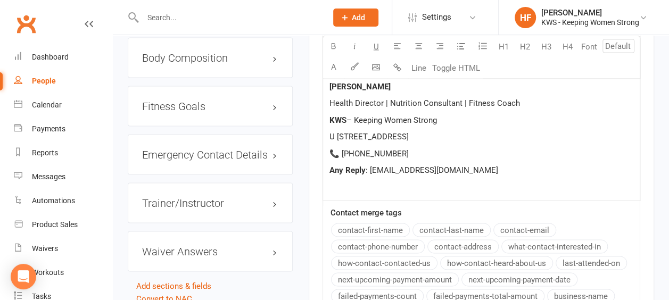
click at [510, 168] on p "Any Reply : [EMAIL_ADDRESS][DOMAIN_NAME]" at bounding box center [481, 169] width 304 height 13
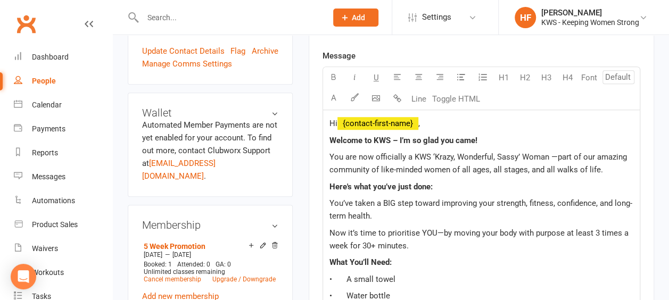
scroll to position [372, 0]
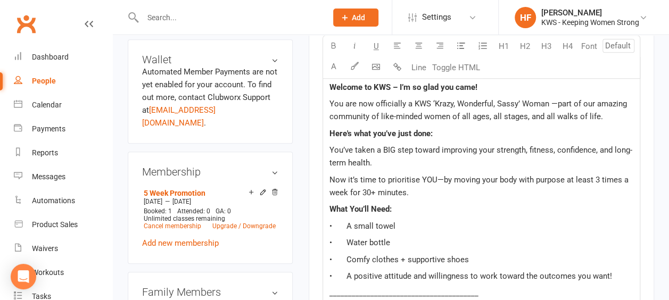
click at [594, 176] on span "Now it’s time to prioritise YOU—by moving your body with purpose at least 3 tim…" at bounding box center [479, 186] width 301 height 22
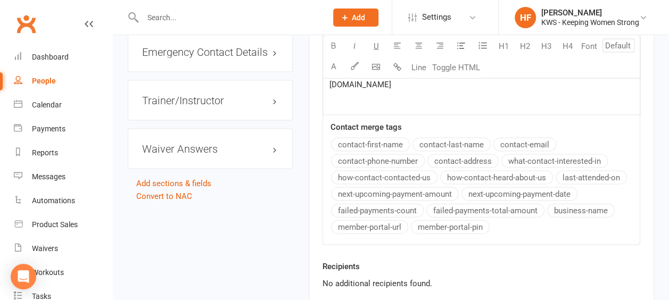
scroll to position [1117, 0]
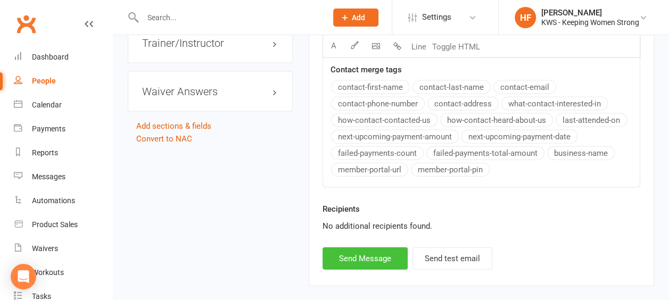
click at [351, 254] on button "Send Message" at bounding box center [364, 258] width 85 height 22
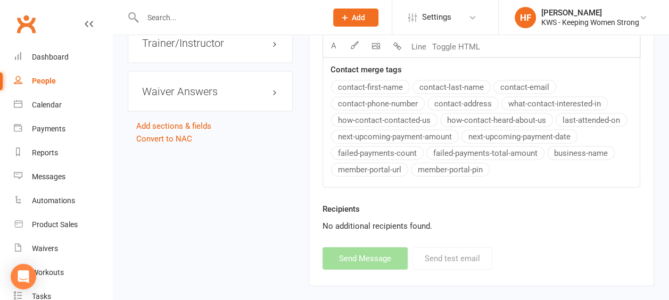
select select
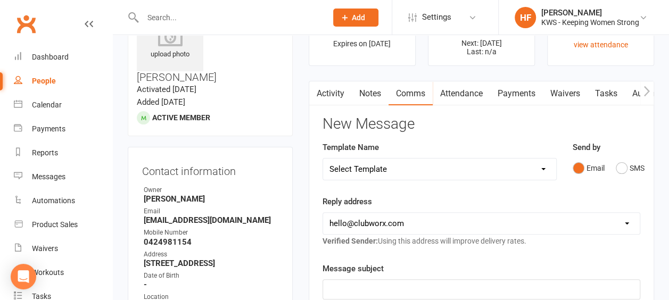
scroll to position [0, 0]
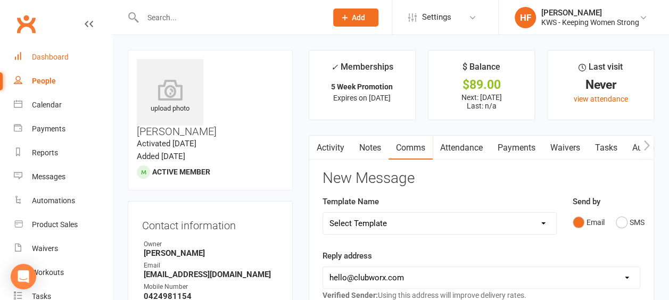
click at [48, 58] on div "Dashboard" at bounding box center [50, 57] width 37 height 9
